Goal: Find specific fact: Find specific fact

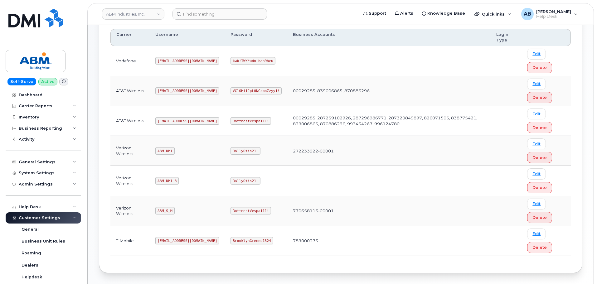
scroll to position [65, 0]
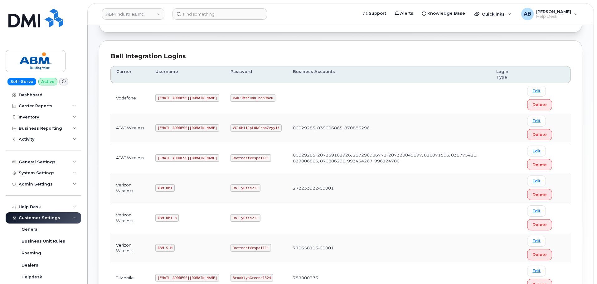
click at [165, 157] on code "[EMAIL_ADDRESS][DOMAIN_NAME]" at bounding box center [187, 157] width 64 height 7
copy code "[EMAIL_ADDRESS][DOMAIN_NAME]"
click at [230, 160] on code "RottnestVespa111!" at bounding box center [250, 157] width 41 height 7
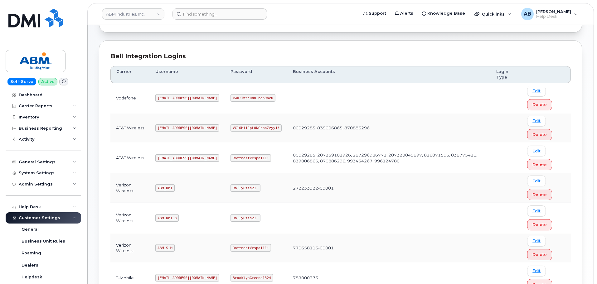
click at [230, 160] on code "RottnestVespa111!" at bounding box center [250, 157] width 41 height 7
click at [230, 159] on code "RottnestVespa111!" at bounding box center [250, 157] width 41 height 7
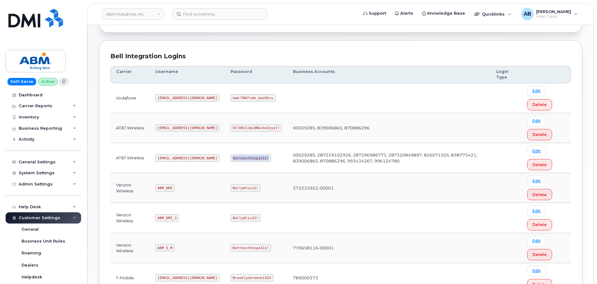
copy code "RottnestVespa111!"
